Goal: Find specific page/section: Find specific page/section

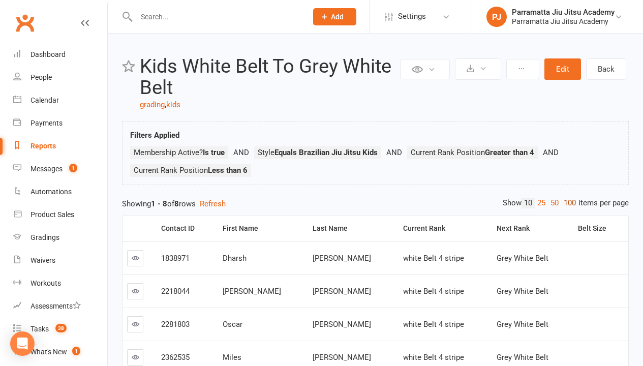
click at [567, 203] on link "100" at bounding box center [569, 203] width 17 height 11
